Goal: Task Accomplishment & Management: Use online tool/utility

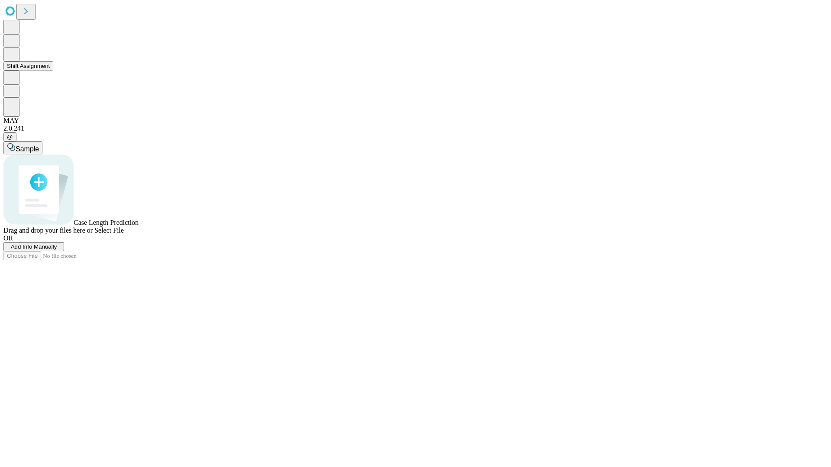
click at [53, 71] on button "Shift Assignment" at bounding box center [28, 65] width 50 height 9
